Goal: Contribute content: Contribute content

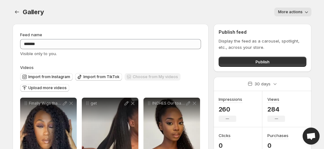
scroll to position [76, 0]
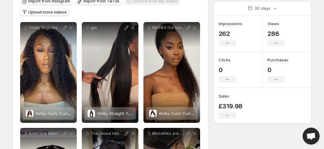
click at [56, 14] on span "Upload more videos" at bounding box center [47, 12] width 38 height 5
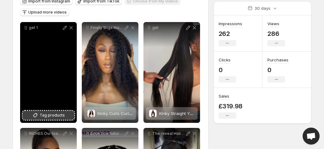
click at [57, 115] on span "Tag products" at bounding box center [52, 115] width 25 height 6
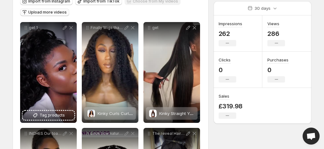
click at [45, 13] on span "Upload more videos" at bounding box center [47, 12] width 38 height 5
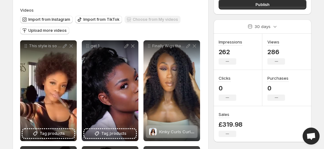
scroll to position [63, 0]
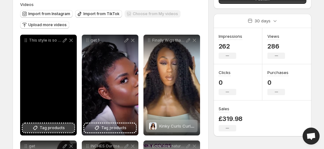
click at [47, 129] on span "Tag products" at bounding box center [52, 128] width 25 height 6
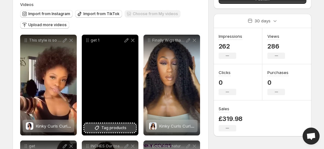
click at [120, 127] on span "Tag products" at bounding box center [113, 128] width 25 height 6
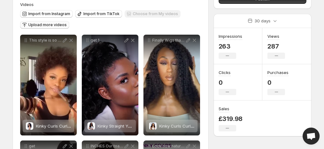
click at [53, 25] on span "Upload more videos" at bounding box center [47, 24] width 38 height 5
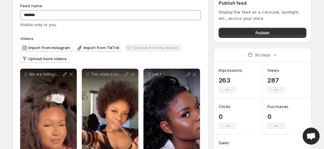
scroll to position [50, 0]
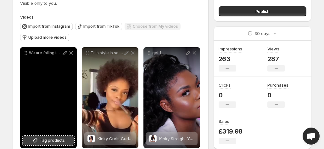
click at [47, 140] on span "Tag products" at bounding box center [52, 140] width 25 height 6
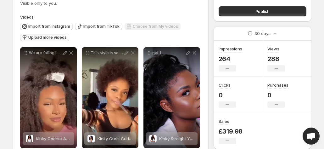
click at [56, 37] on span "Upload more videos" at bounding box center [47, 37] width 38 height 5
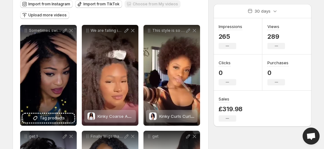
scroll to position [76, 0]
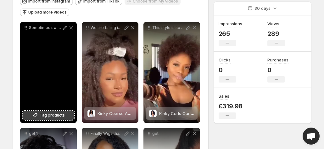
click at [46, 117] on span "Tag products" at bounding box center [52, 115] width 25 height 6
